Goal: Task Accomplishment & Management: Use online tool/utility

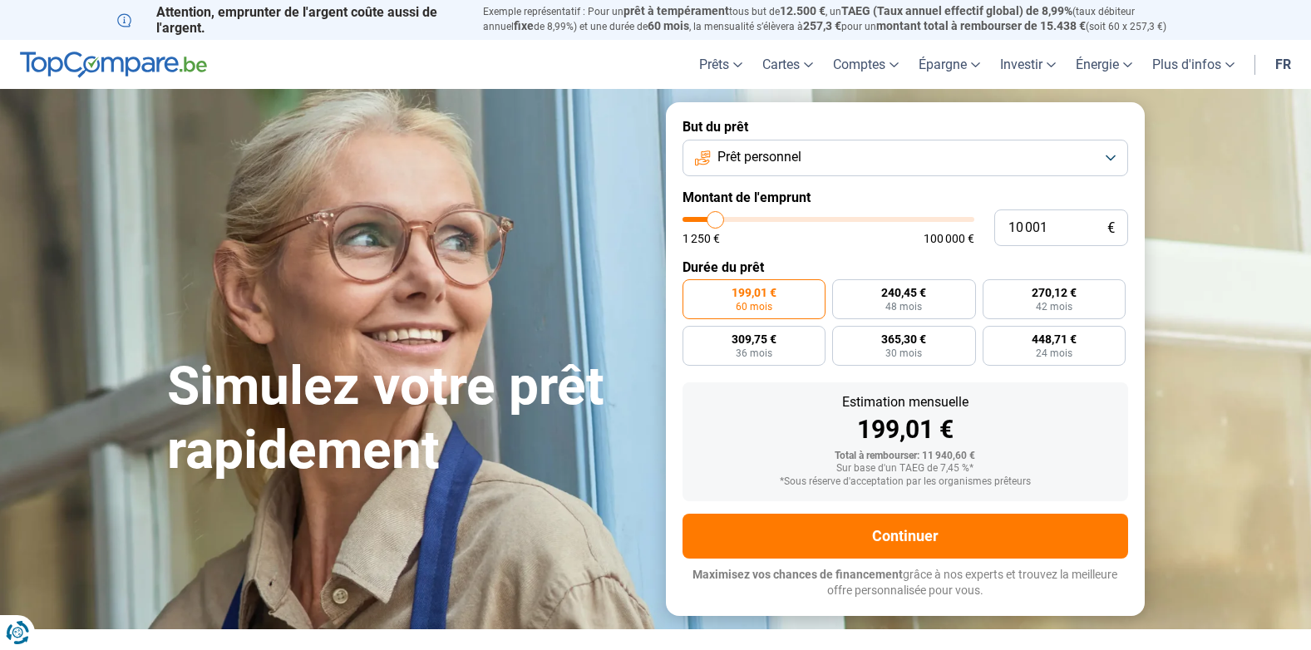
click at [789, 156] on span "Prêt personnel" at bounding box center [759, 157] width 84 height 18
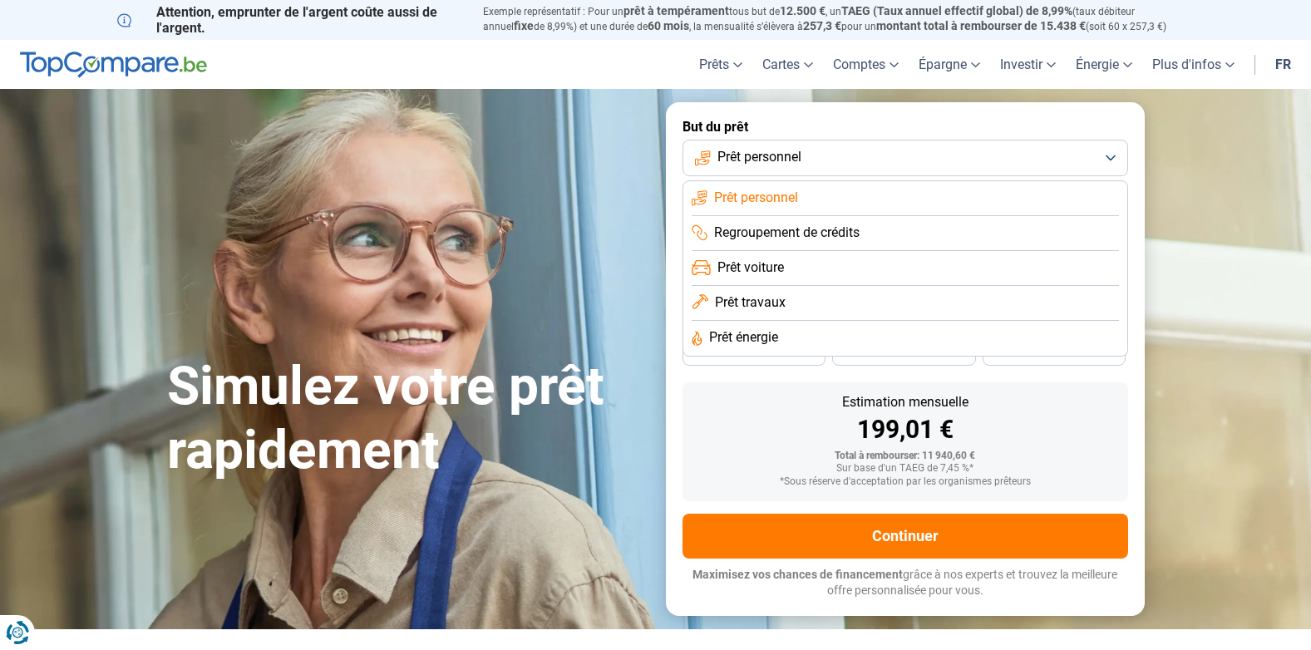
click at [775, 264] on span "Prêt voiture" at bounding box center [750, 267] width 66 height 18
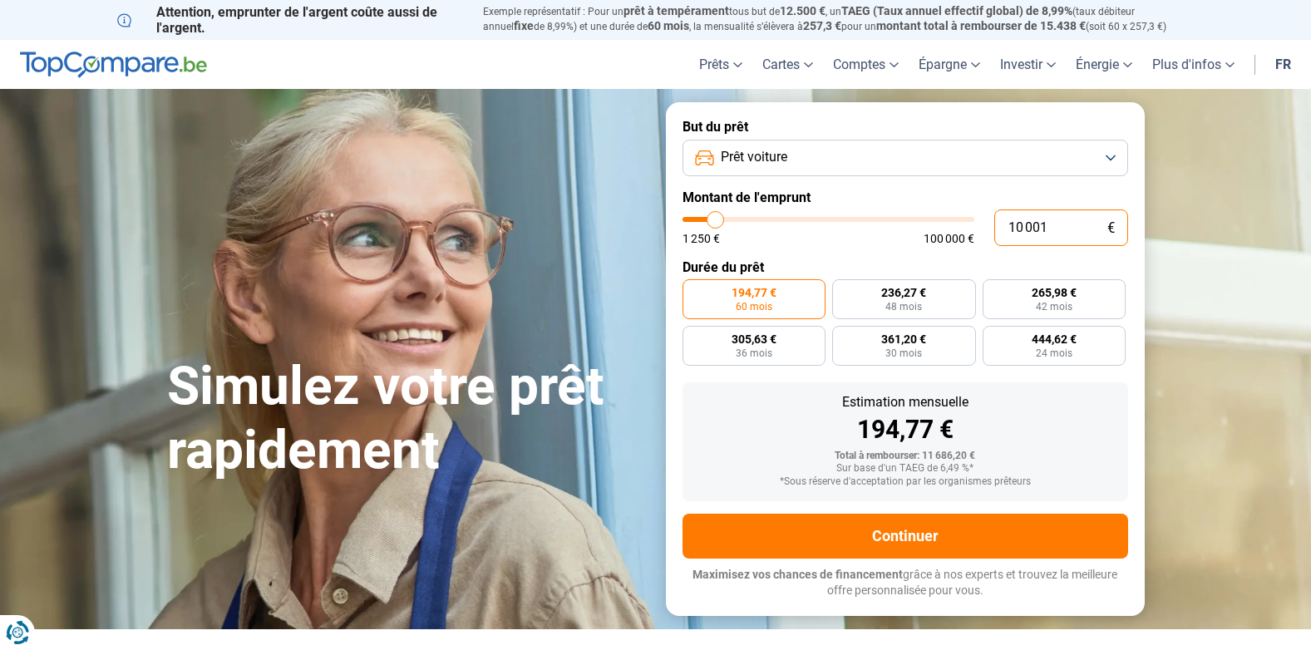
drag, startPoint x: 948, startPoint y: 223, endPoint x: 934, endPoint y: 223, distance: 14.1
click at [934, 223] on div "10 001 € 1 250 € 100 000 €" at bounding box center [905, 227] width 446 height 37
type input "10000"
radio input "true"
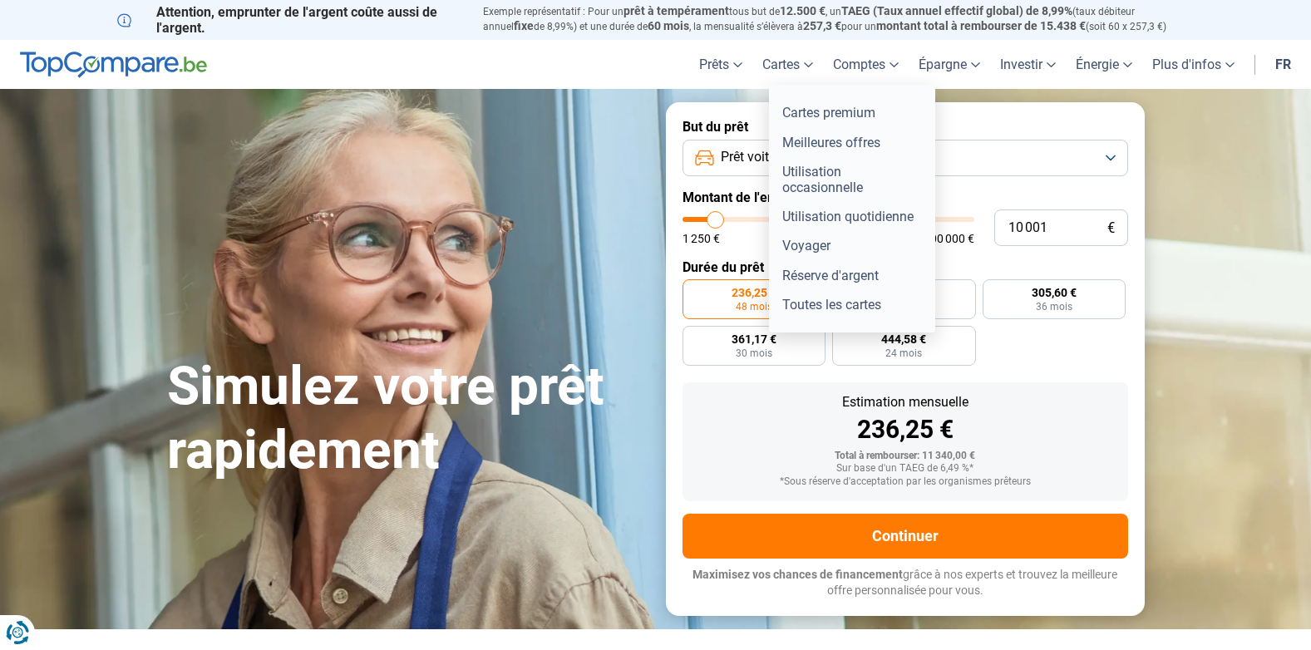
type input "10000"
radio input "false"
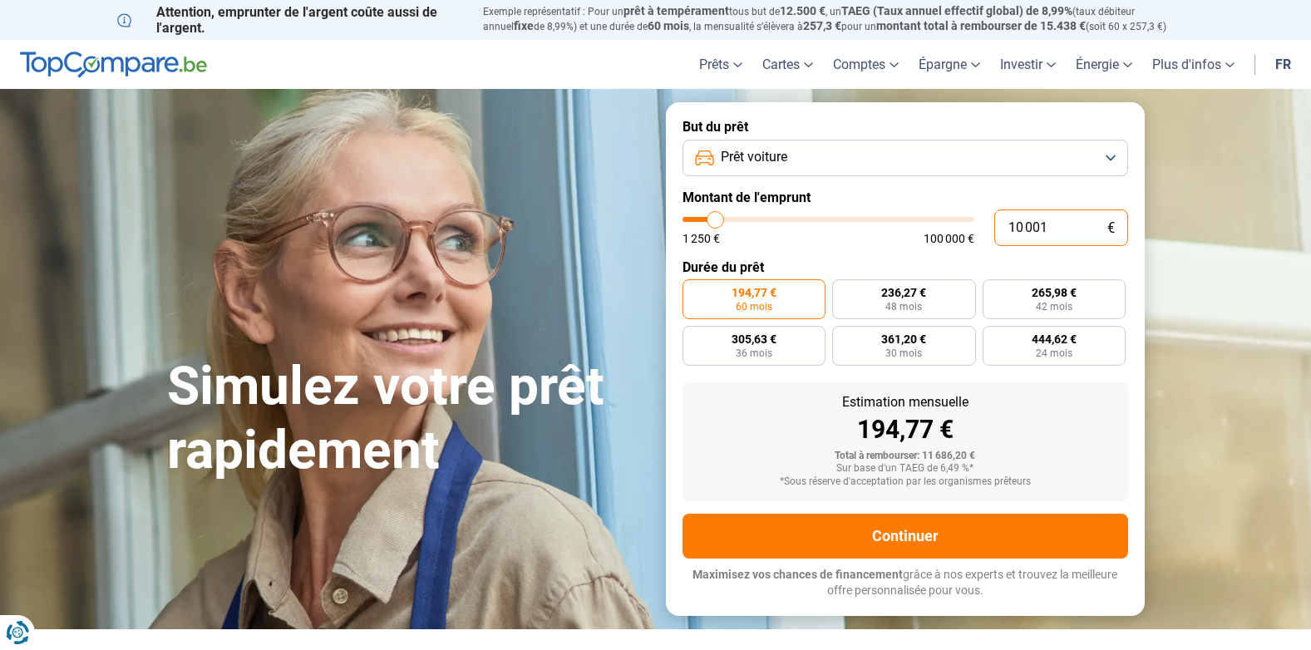
type input "1"
type input "1250"
type input "15"
type input "1250"
type input "150"
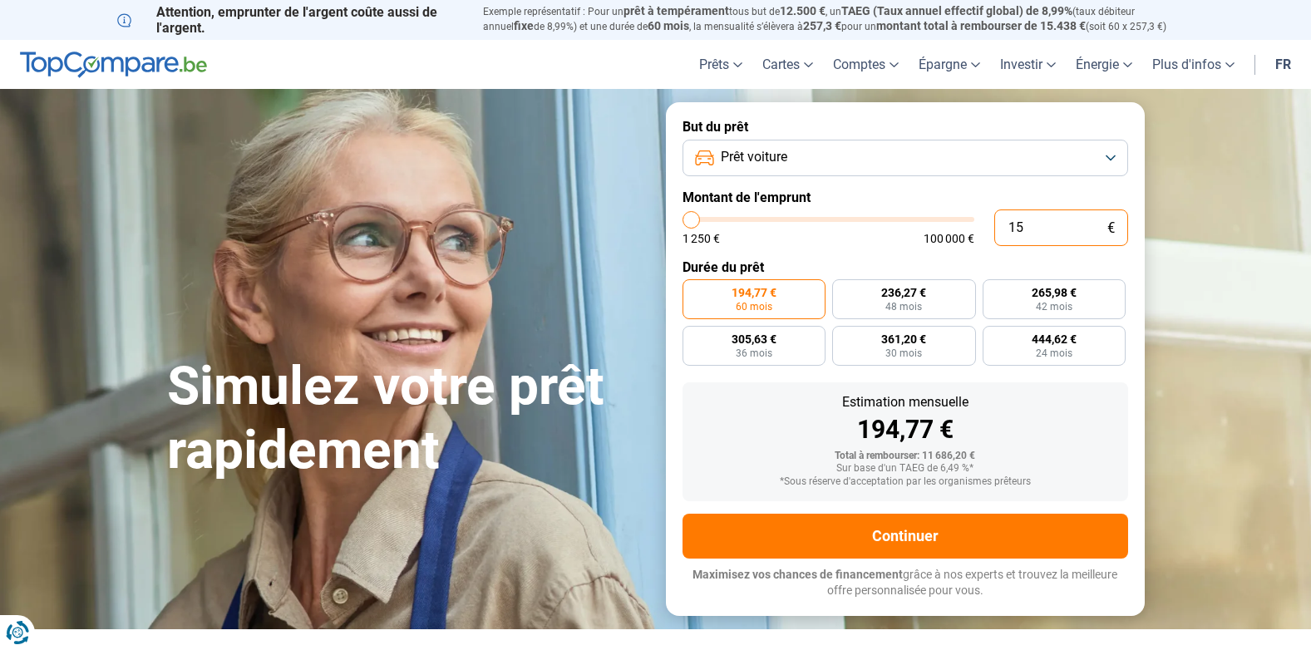
type input "1250"
type input "1 500"
type input "1500"
type input "15 000"
type input "15000"
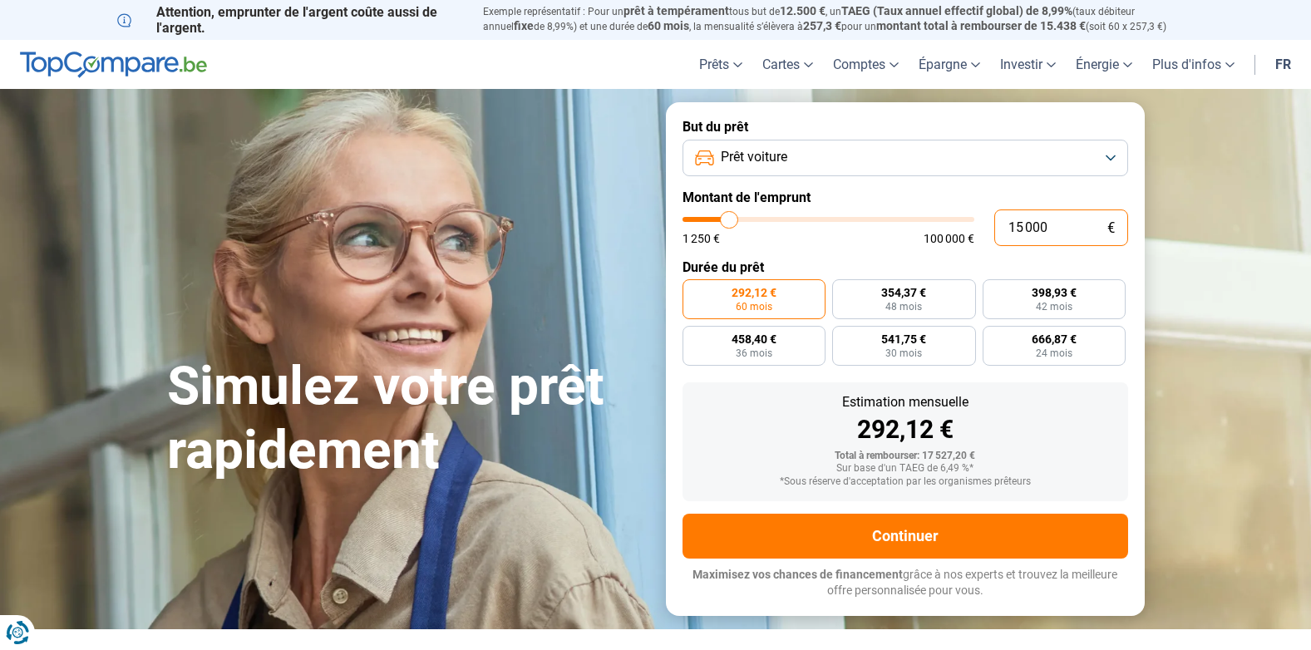
type input "15 000"
